Goal: Check status: Check status

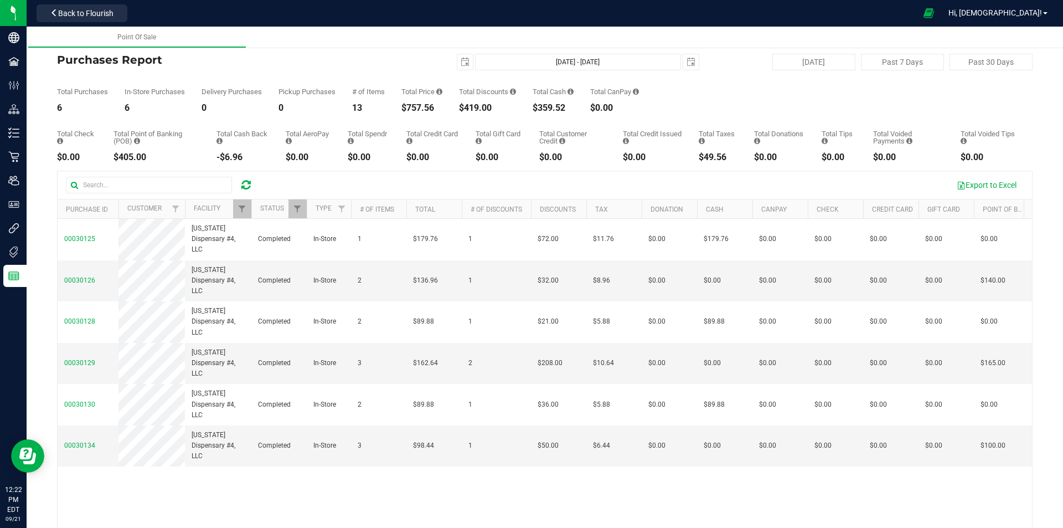
click at [243, 179] on icon at bounding box center [245, 184] width 9 height 11
click at [250, 182] on icon at bounding box center [245, 184] width 9 height 11
click at [239, 184] on div at bounding box center [246, 184] width 17 height 13
click at [242, 179] on icon at bounding box center [245, 184] width 9 height 11
click at [241, 185] on icon at bounding box center [245, 184] width 9 height 11
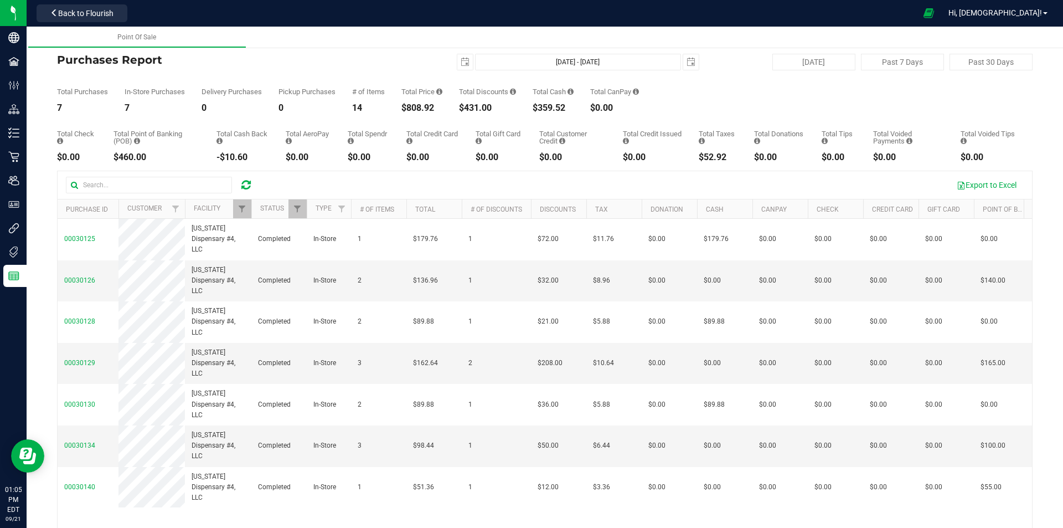
click at [249, 207] on div at bounding box center [251, 208] width 5 height 19
click at [243, 210] on span "Filter" at bounding box center [242, 208] width 9 height 9
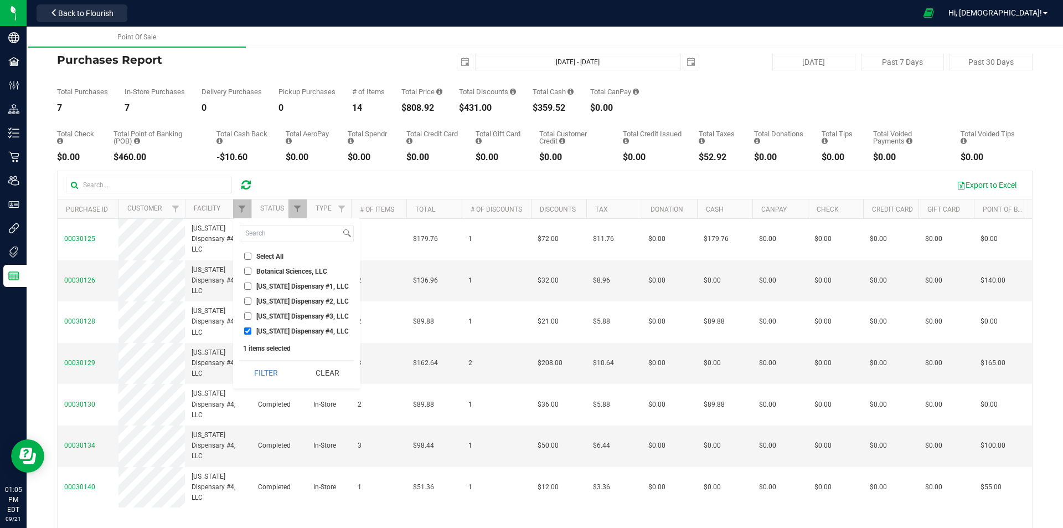
click at [264, 317] on span "[US_STATE] Dispensary #3, LLC" at bounding box center [302, 316] width 92 height 7
click at [251, 317] on input "[US_STATE] Dispensary #3, LLC" at bounding box center [247, 315] width 7 height 7
checkbox input "true"
click at [261, 333] on span "[US_STATE] Dispensary #4, LLC" at bounding box center [302, 331] width 92 height 7
click at [251, 333] on input "[US_STATE] Dispensary #4, LLC" at bounding box center [247, 330] width 7 height 7
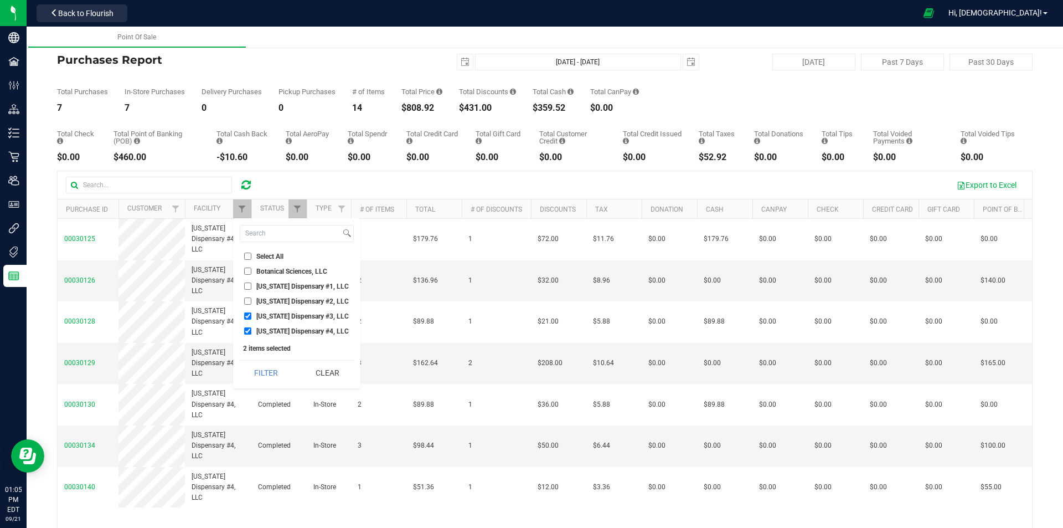
checkbox input "false"
click at [265, 372] on button "Filter" at bounding box center [266, 372] width 53 height 24
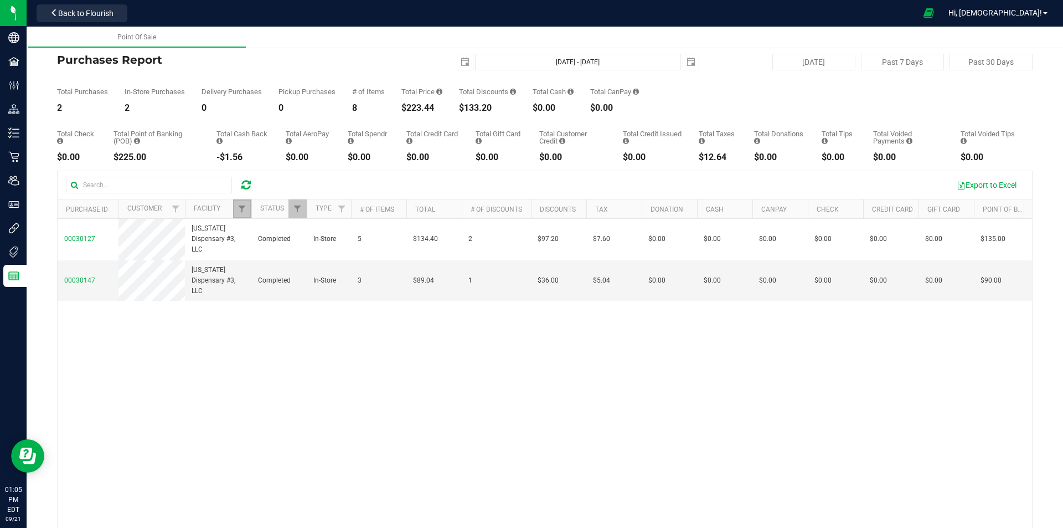
click at [239, 214] on link "Filter" at bounding box center [242, 208] width 18 height 19
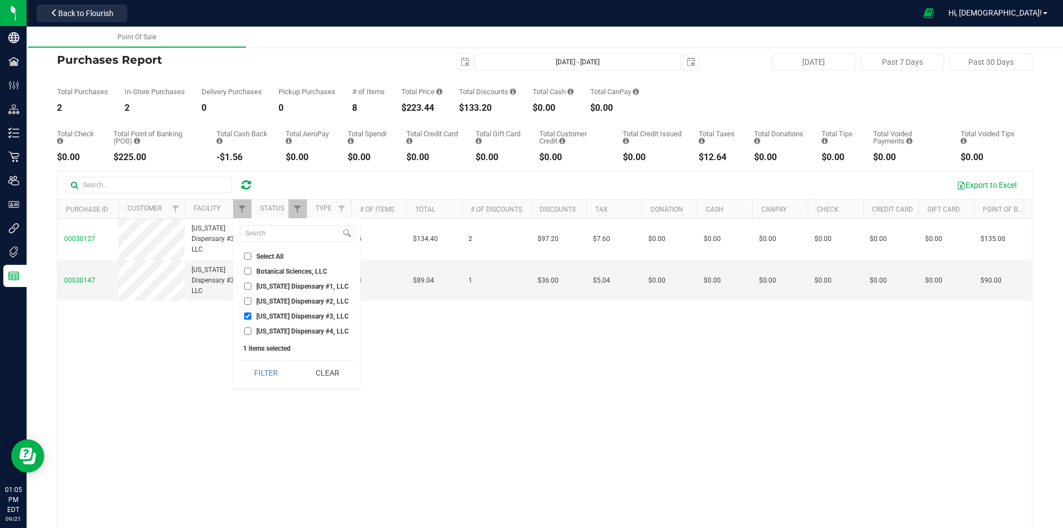
click at [247, 317] on input "[US_STATE] Dispensary #3, LLC" at bounding box center [247, 315] width 7 height 7
checkbox input "false"
click at [247, 299] on input "[US_STATE] Dispensary #2, LLC" at bounding box center [247, 300] width 7 height 7
click at [254, 375] on button "Filter" at bounding box center [266, 372] width 53 height 24
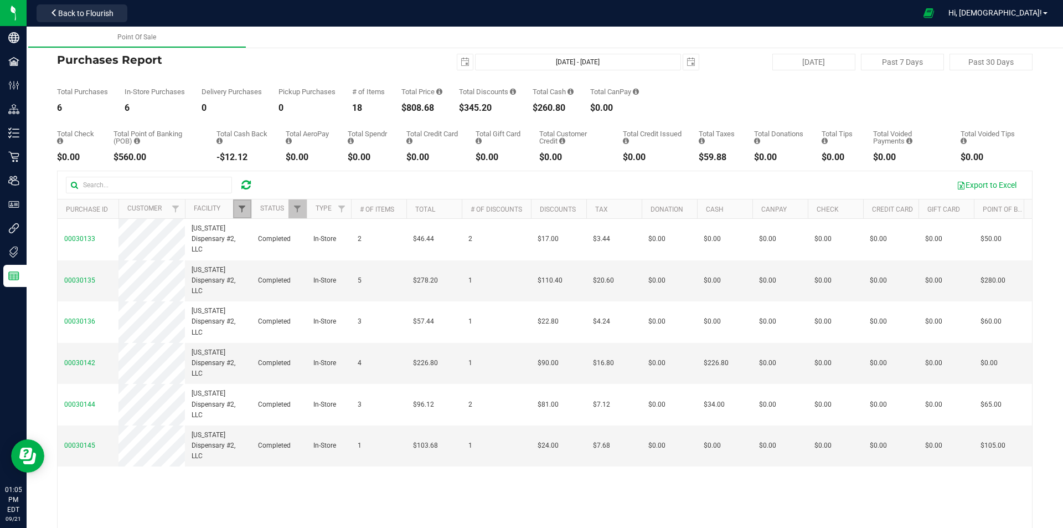
click at [241, 208] on span "Filter" at bounding box center [242, 208] width 9 height 9
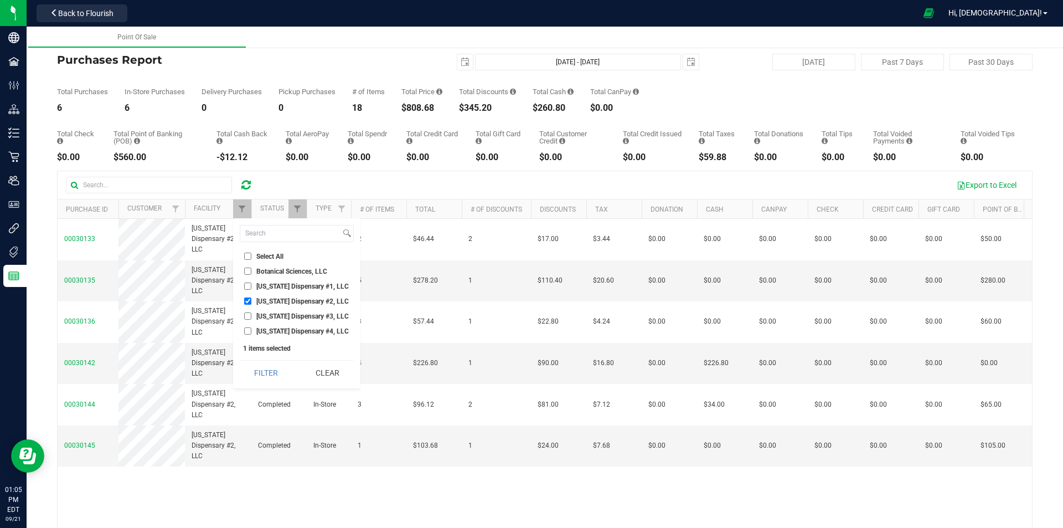
click at [251, 305] on li "[US_STATE] Dispensary #2, LLC" at bounding box center [297, 301] width 114 height 12
click at [246, 300] on input "[US_STATE] Dispensary #2, LLC" at bounding box center [247, 300] width 7 height 7
checkbox input "false"
click at [246, 284] on input "[US_STATE] Dispensary #1, LLC" at bounding box center [247, 285] width 7 height 7
click at [255, 370] on button "Filter" at bounding box center [266, 372] width 53 height 24
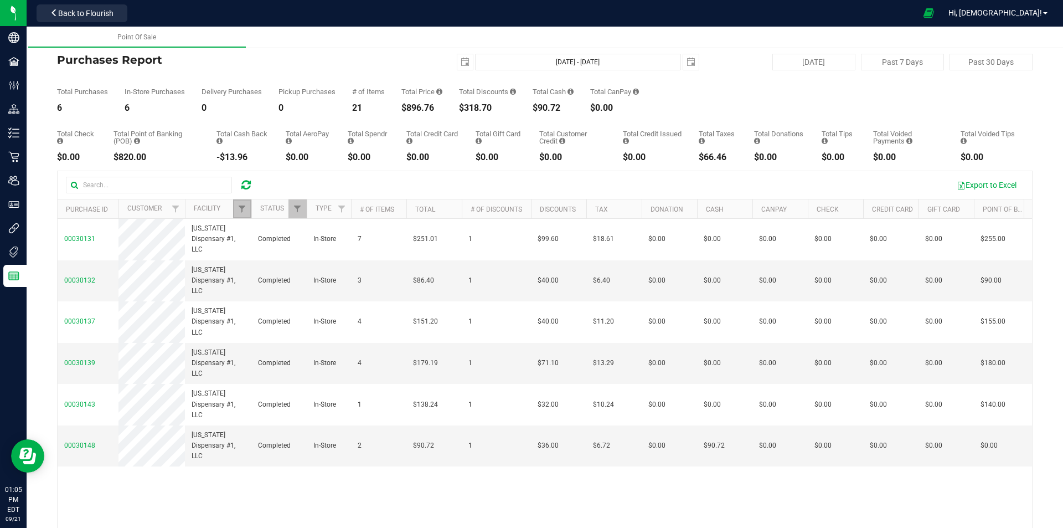
click at [239, 218] on link "Filter" at bounding box center [242, 208] width 18 height 19
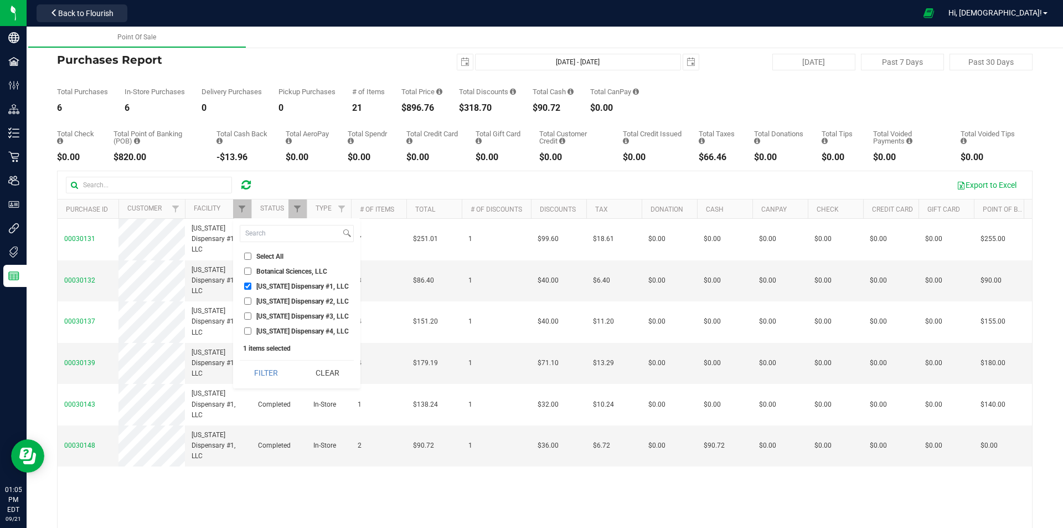
click at [243, 284] on li "[US_STATE] Dispensary #1, LLC" at bounding box center [297, 286] width 114 height 12
click at [246, 284] on input "[US_STATE] Dispensary #1, LLC" at bounding box center [247, 285] width 7 height 7
checkbox input "false"
click at [248, 328] on input "[US_STATE] Dispensary #4, LLC" at bounding box center [247, 330] width 7 height 7
checkbox input "true"
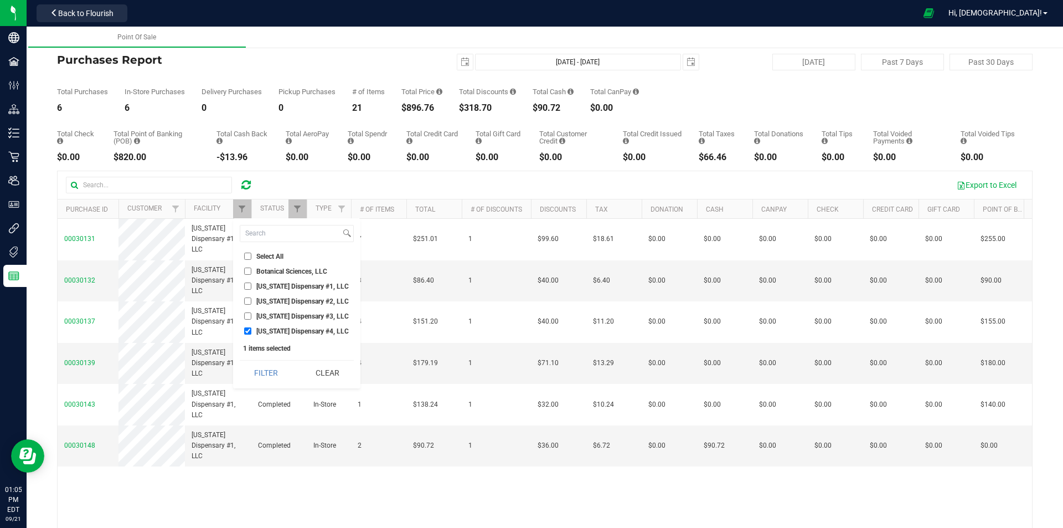
click at [255, 375] on button "Filter" at bounding box center [266, 372] width 53 height 24
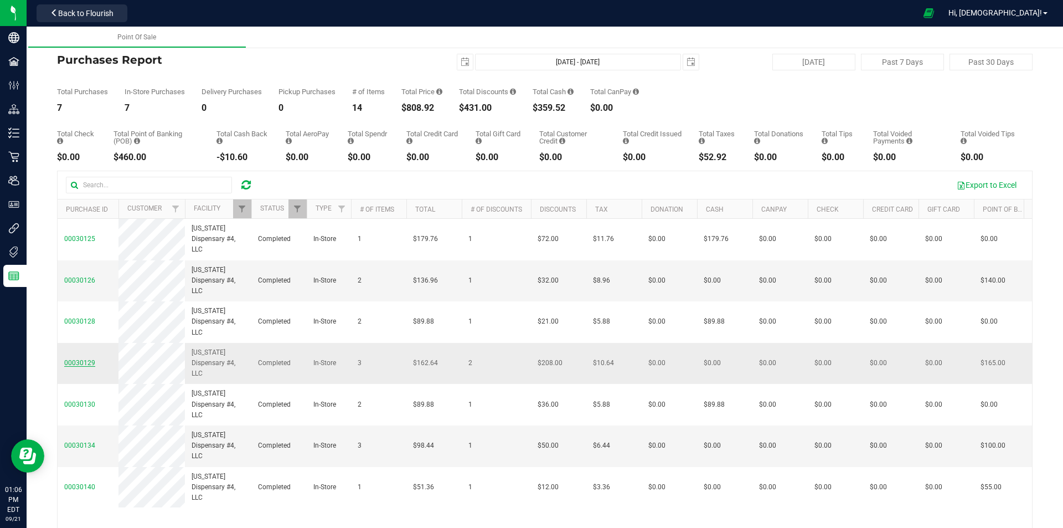
click at [70, 362] on span "00030129" at bounding box center [79, 363] width 31 height 8
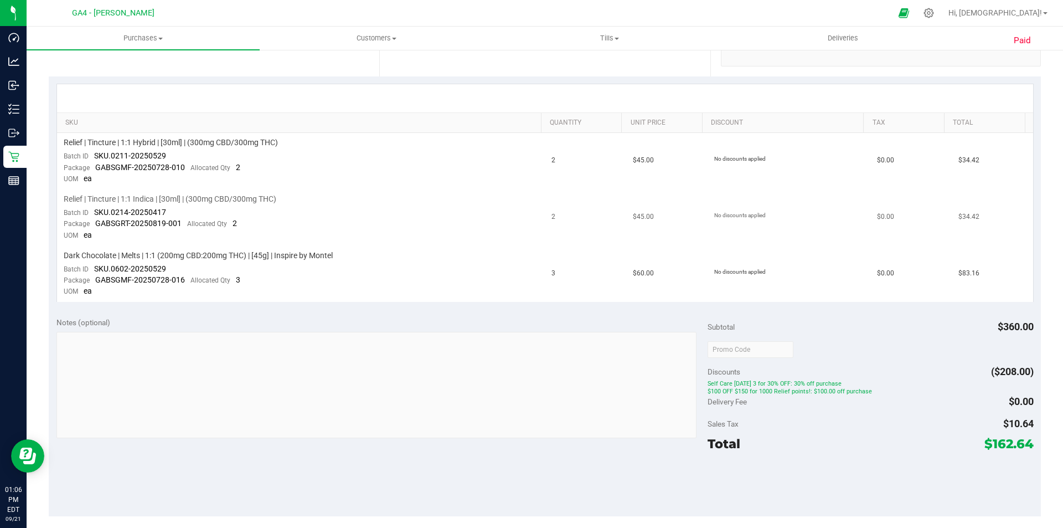
scroll to position [277, 0]
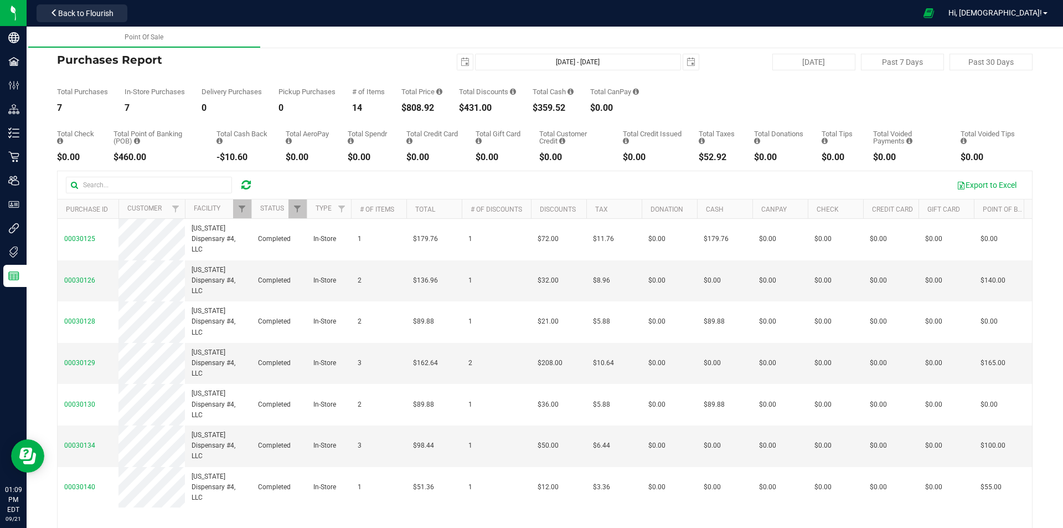
click at [245, 182] on icon at bounding box center [245, 184] width 9 height 11
click at [246, 180] on icon at bounding box center [245, 184] width 9 height 11
click at [249, 185] on icon at bounding box center [245, 184] width 9 height 11
click at [243, 187] on icon at bounding box center [245, 184] width 9 height 11
click at [247, 182] on icon at bounding box center [245, 184] width 9 height 11
